Goal: Task Accomplishment & Management: Manage account settings

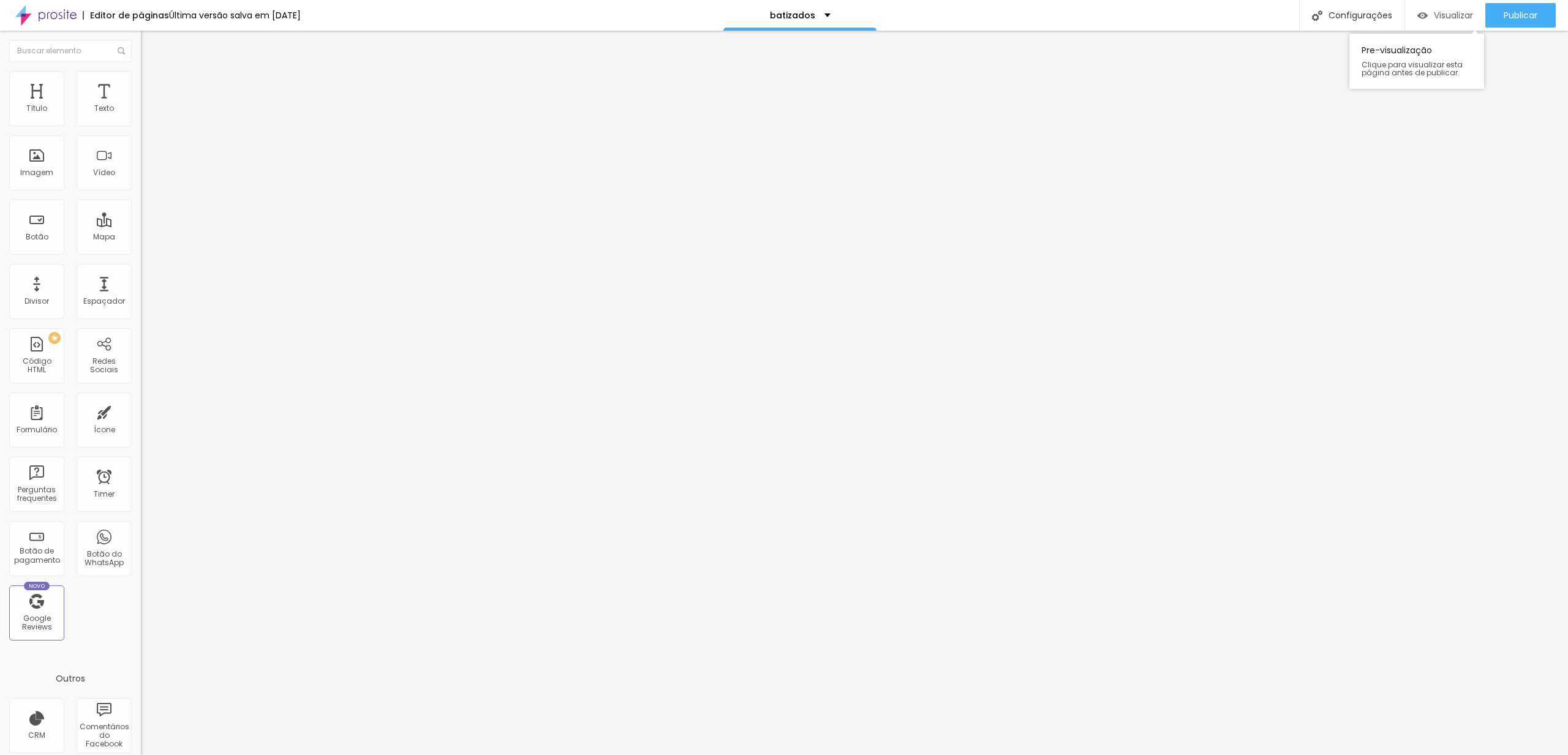
click at [1455, 18] on span "Visualizar" at bounding box center [1453, 15] width 39 height 10
click at [836, 17] on div "batizados" at bounding box center [800, 15] width 153 height 31
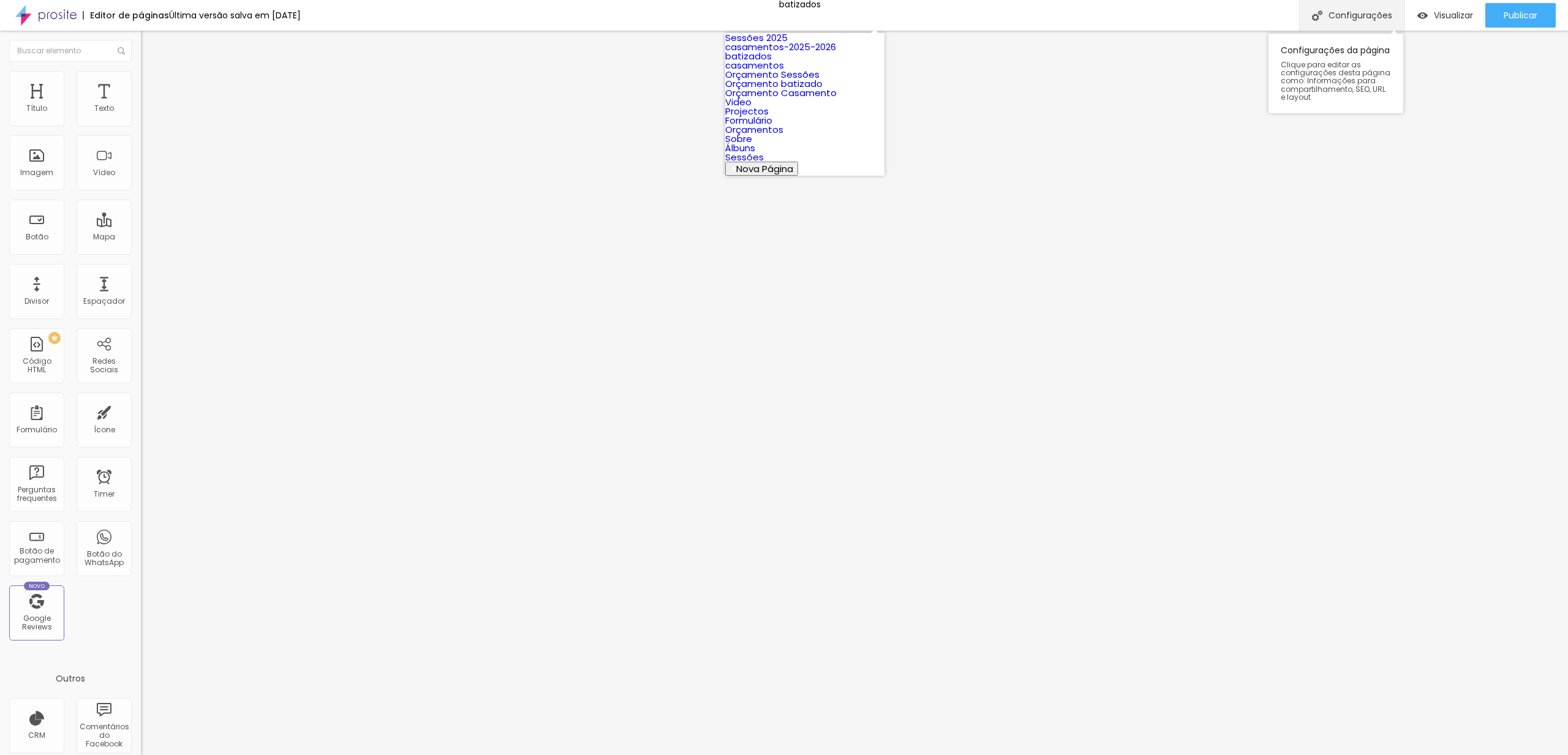
click at [1334, 14] on div "Configurações" at bounding box center [1351, 15] width 105 height 31
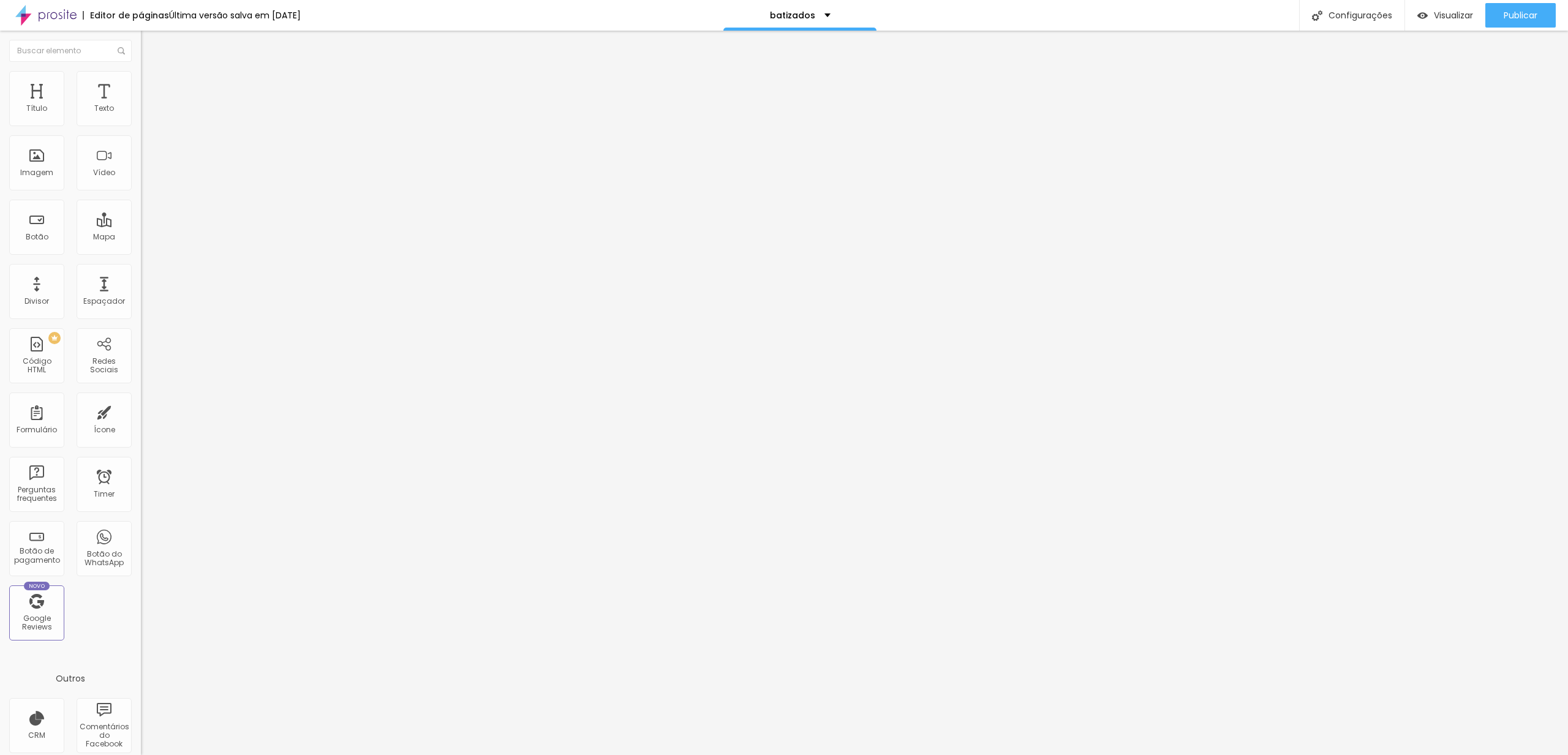
type input "/batizados-2026"
type input "batizados-2026"
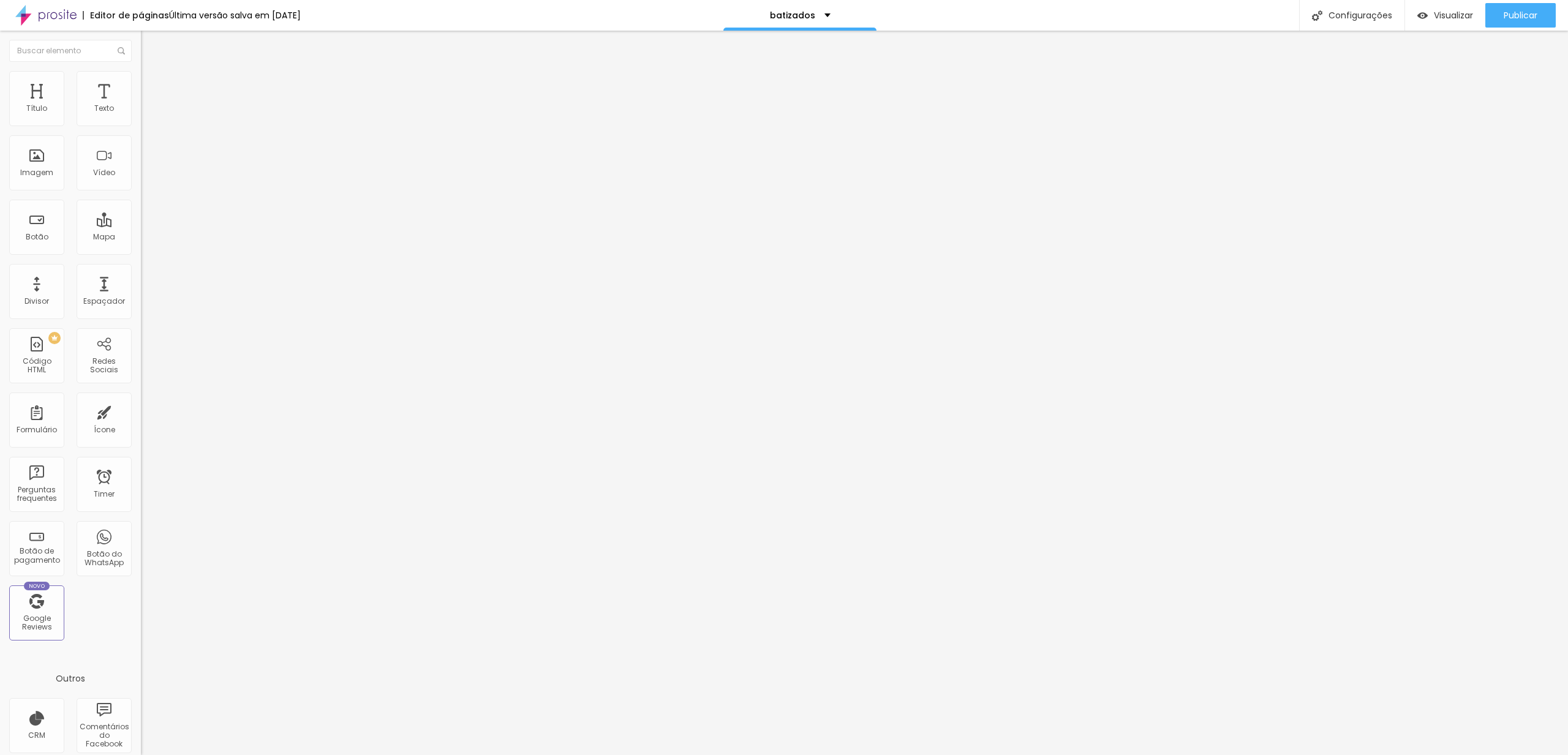
click at [1004, 754] on div at bounding box center [784, 768] width 1568 height 11
click at [1500, 30] on div "Publicar alterações Clique para publicar as ultimas alterações reaizadas Visual…" at bounding box center [1487, 69] width 135 height 83
click at [1517, 13] on span "Publicar" at bounding box center [1519, 15] width 33 height 10
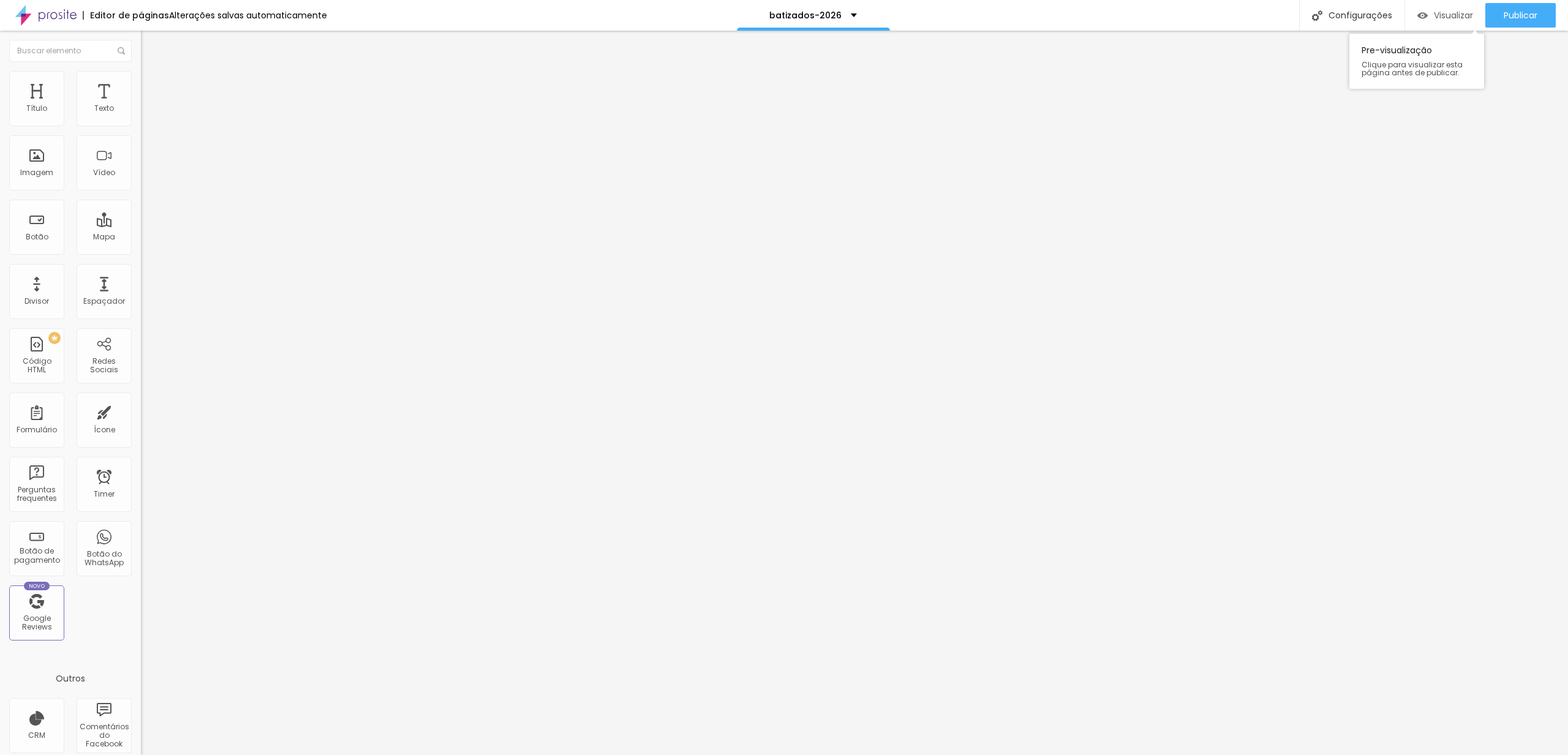
click at [1452, 19] on span "Visualizar" at bounding box center [1453, 15] width 39 height 10
click at [1513, 17] on span "Publicar" at bounding box center [1519, 15] width 33 height 10
